Goal: Transaction & Acquisition: Register for event/course

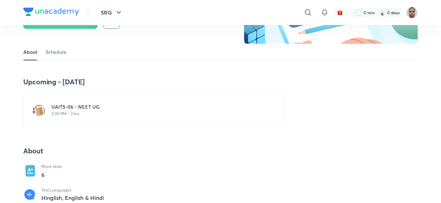
scroll to position [104, 0]
